Goal: Check status: Check status

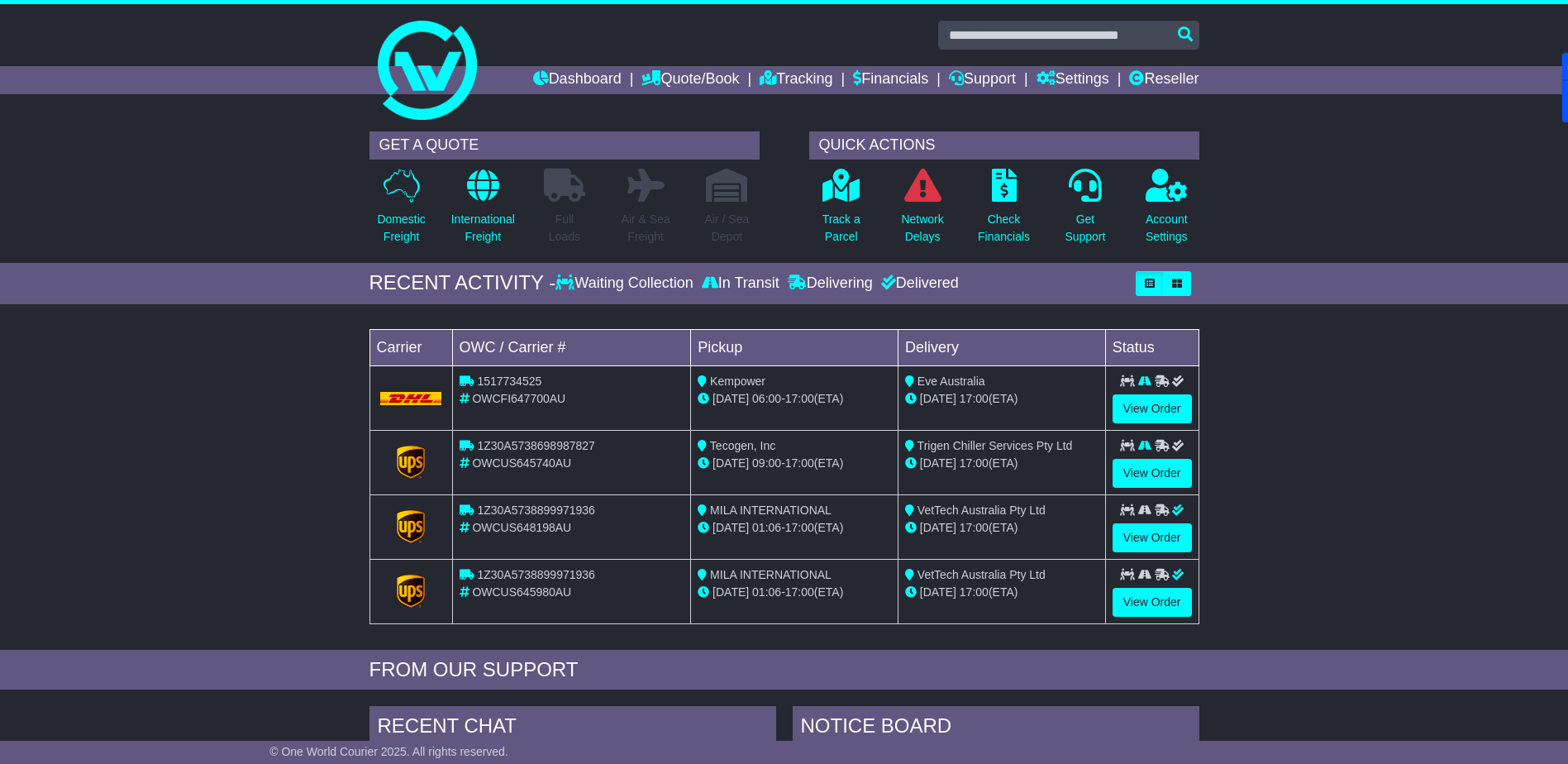
click at [554, 89] on link "Dashboard" at bounding box center [577, 80] width 88 height 28
click at [564, 85] on link "Dashboard" at bounding box center [577, 80] width 88 height 28
